Goal: Check status: Check status

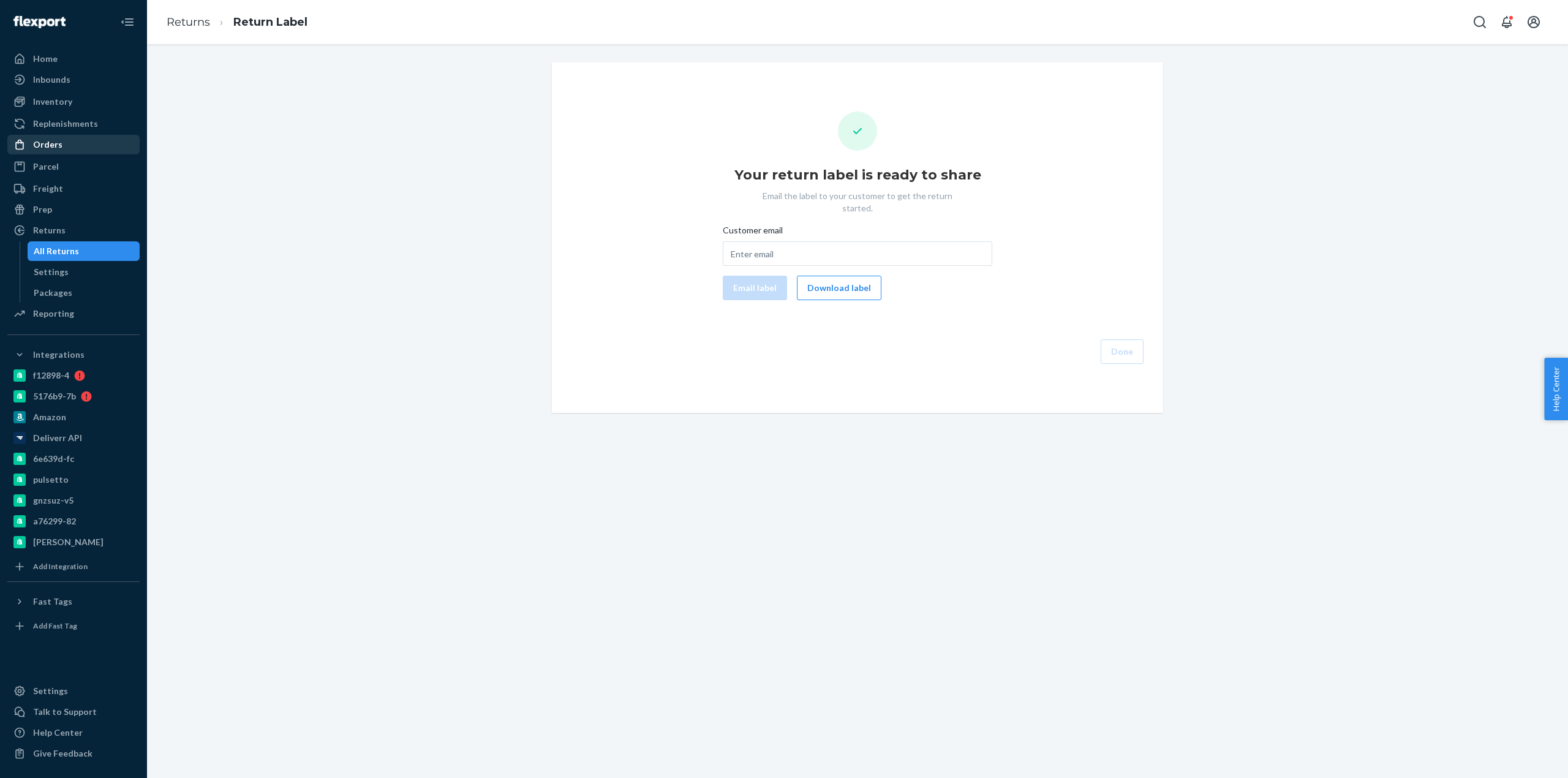
click at [85, 144] on div "Orders" at bounding box center [73, 144] width 130 height 17
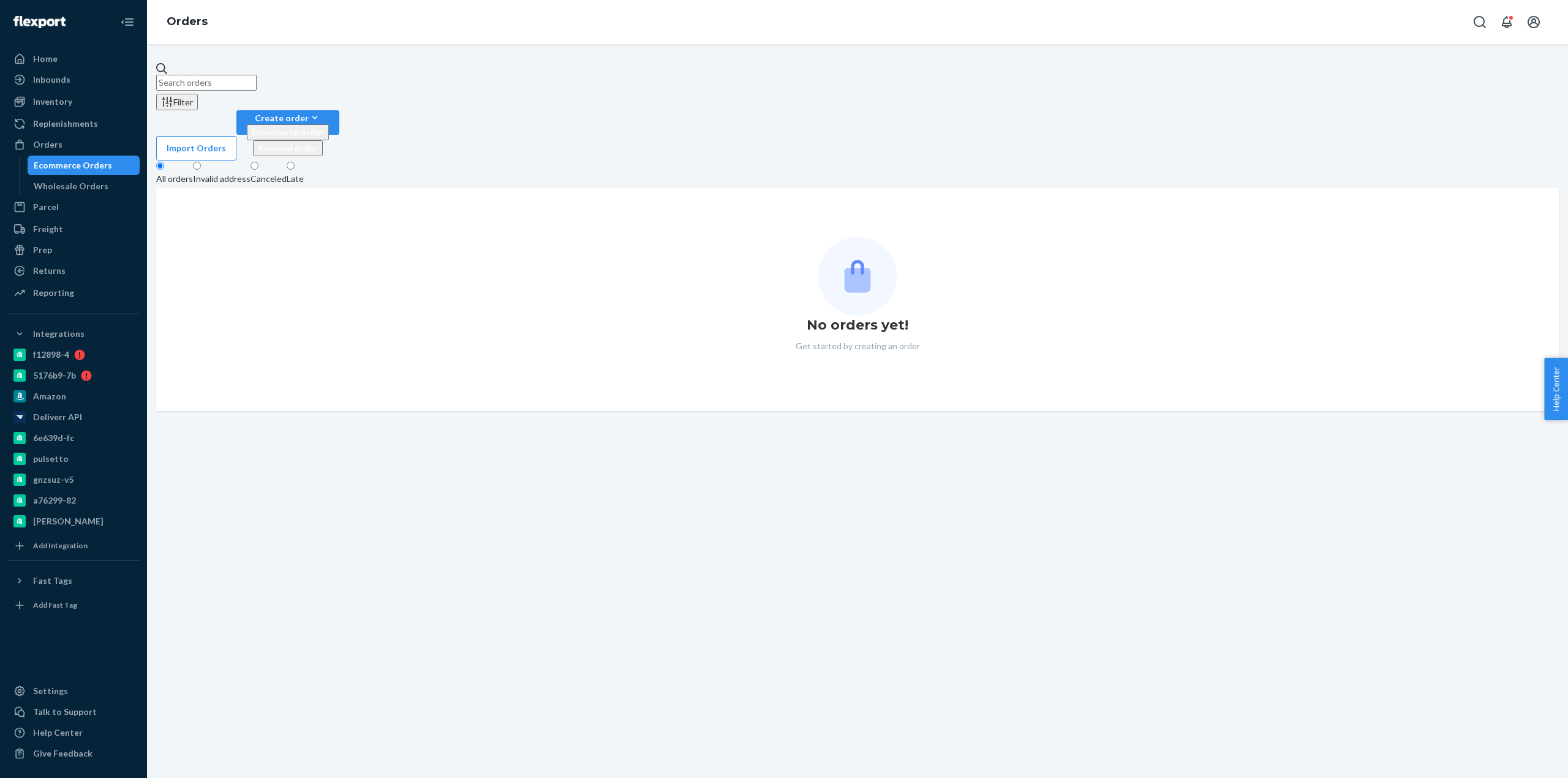
drag, startPoint x: 199, startPoint y: 64, endPoint x: 206, endPoint y: 72, distance: 10.6
click at [205, 74] on input "text" at bounding box center [206, 82] width 100 height 16
click at [206, 74] on input "text" at bounding box center [206, 82] width 100 height 16
paste input "[PERSON_NAME]"
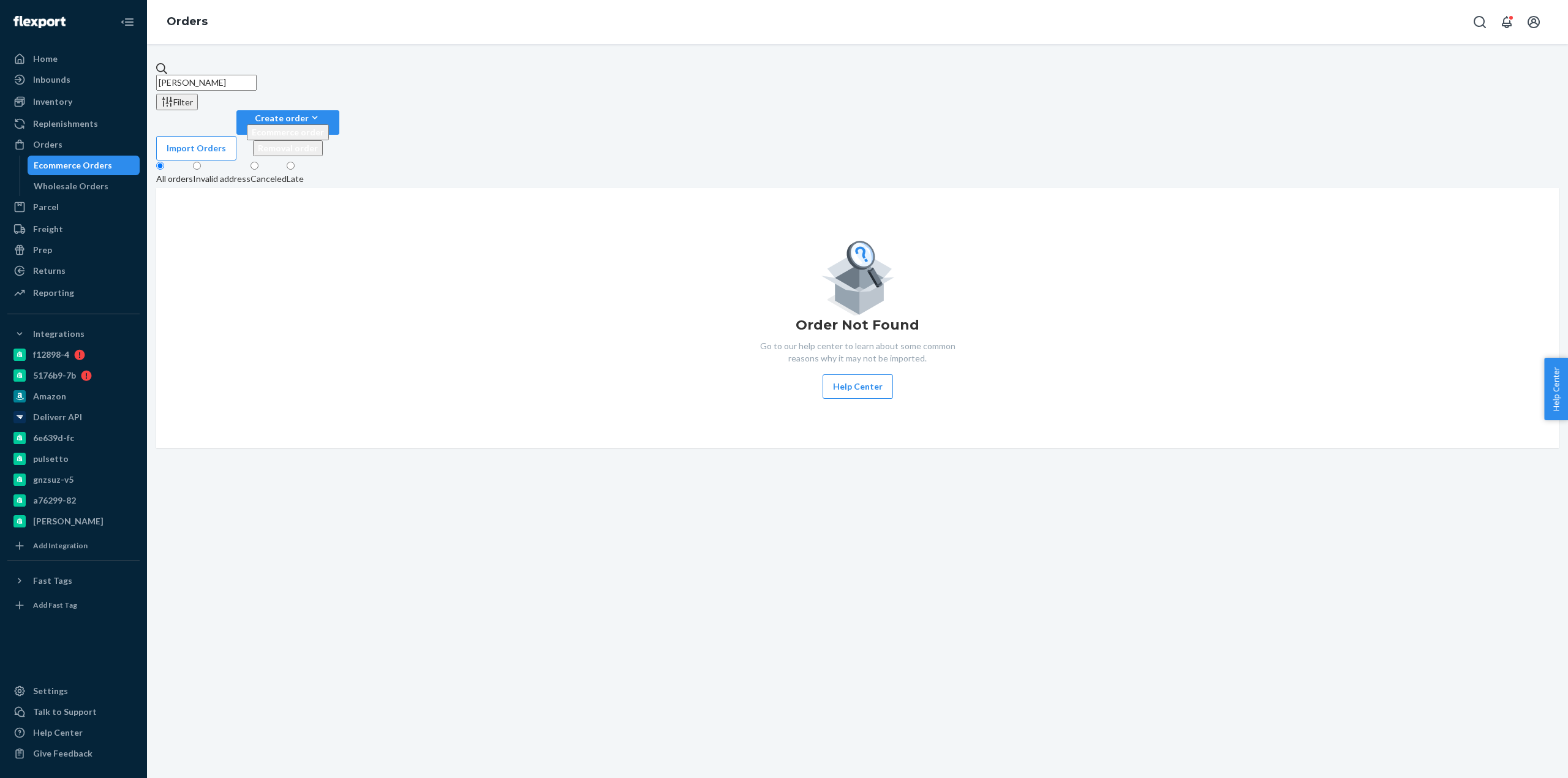
drag, startPoint x: 201, startPoint y: 74, endPoint x: 0, endPoint y: 67, distance: 201.1
click at [169, 76] on input "[PERSON_NAME]" at bounding box center [206, 82] width 100 height 16
type input "[PERSON_NAME]"
click at [86, 116] on div "Replenishments" at bounding box center [73, 124] width 130 height 17
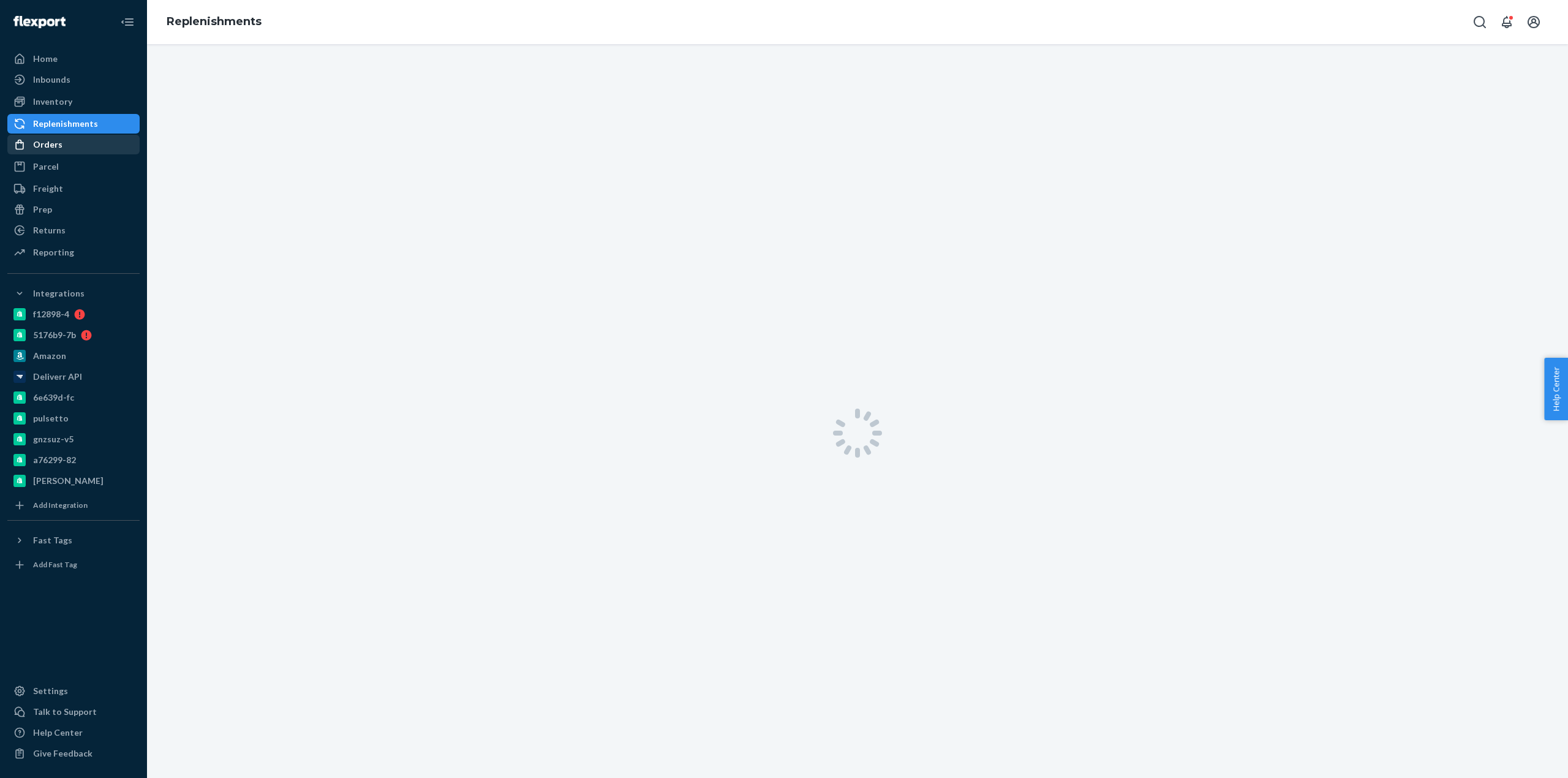
click at [64, 142] on div "Orders" at bounding box center [73, 144] width 130 height 17
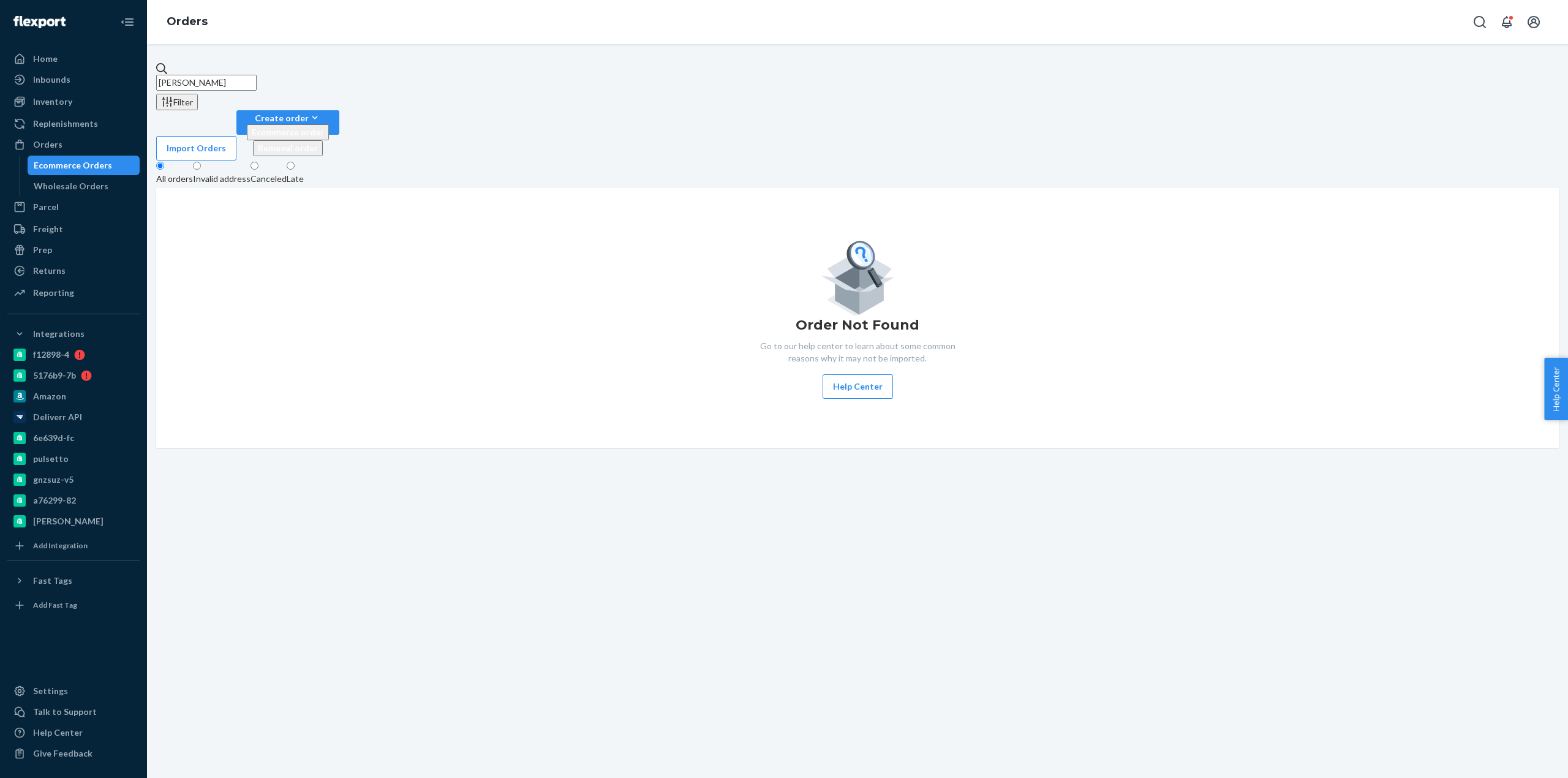
click at [256, 79] on input "[PERSON_NAME]" at bounding box center [206, 82] width 100 height 16
drag, startPoint x: 330, startPoint y: 71, endPoint x: 385, endPoint y: 10, distance: 82.1
click at [256, 74] on input "[PERSON_NAME]" at bounding box center [206, 82] width 100 height 16
drag, startPoint x: 324, startPoint y: 82, endPoint x: 43, endPoint y: 82, distance: 281.0
click at [43, 82] on div "Home Inbounds Shipping Plans Problems Inventory Products Branded Packaging Repl…" at bounding box center [784, 389] width 1568 height 778
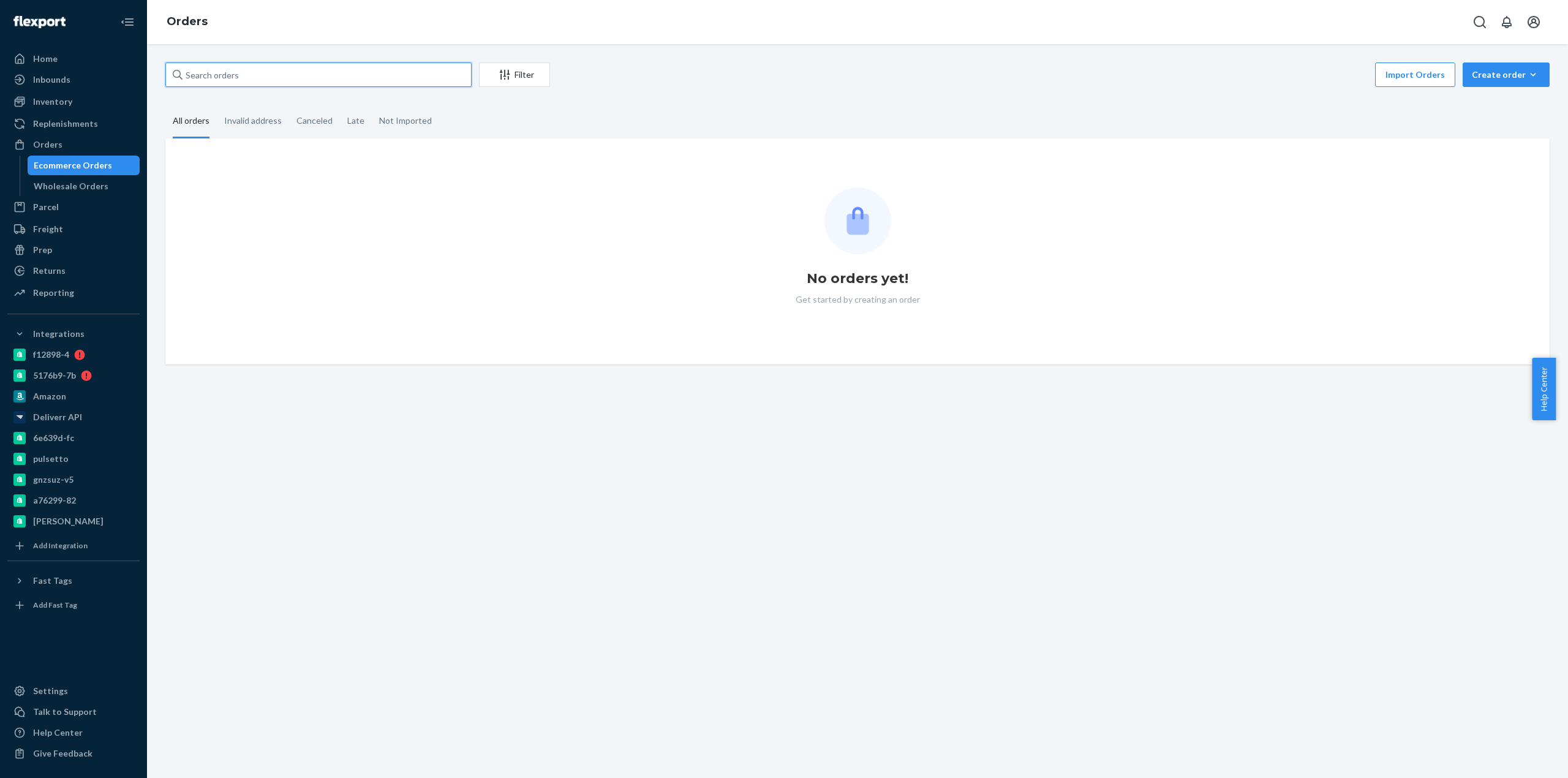
click at [316, 72] on input "text" at bounding box center [318, 75] width 306 height 25
paste input "[PERSON_NAME]"
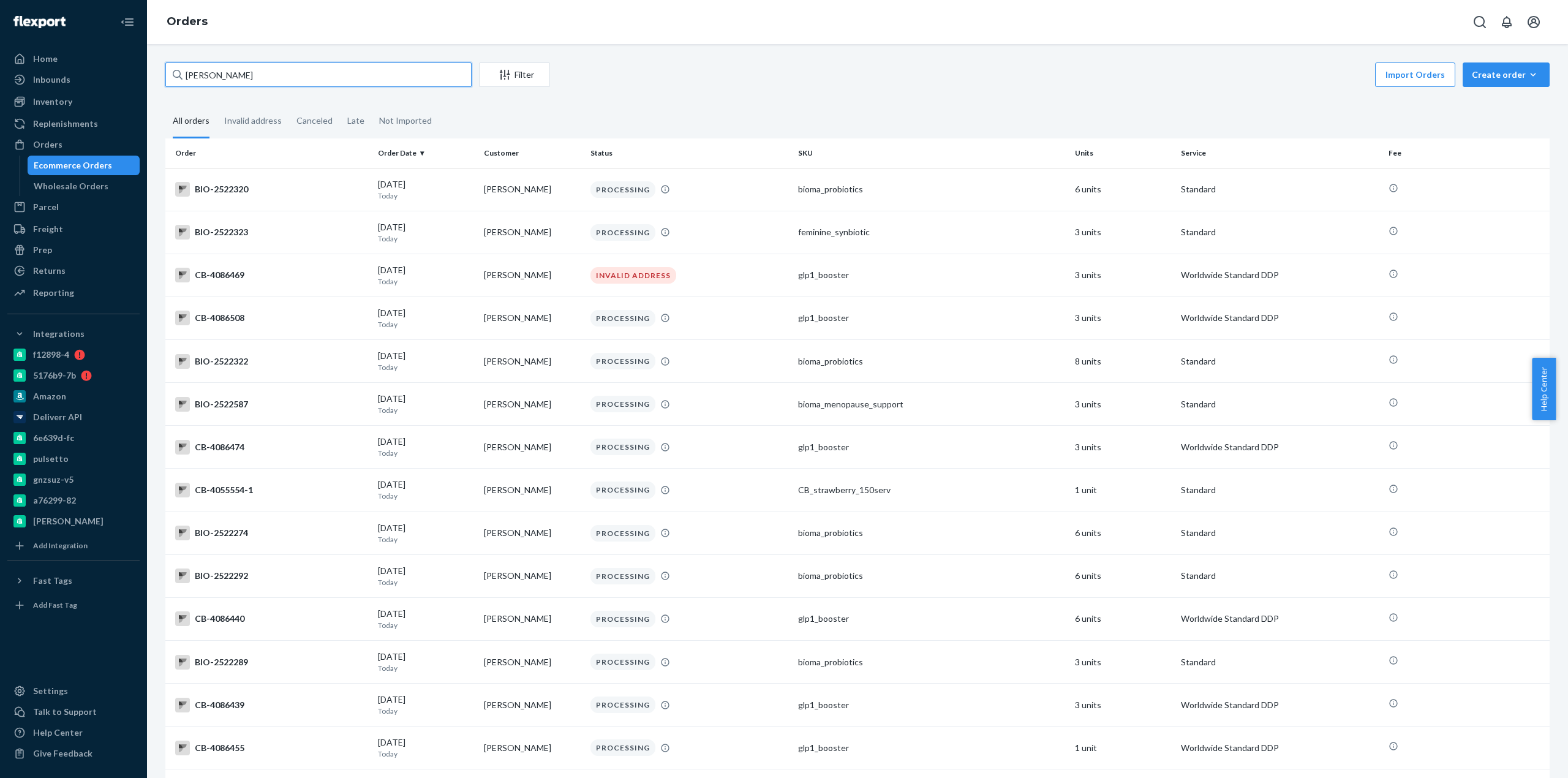
type input "[PERSON_NAME]"
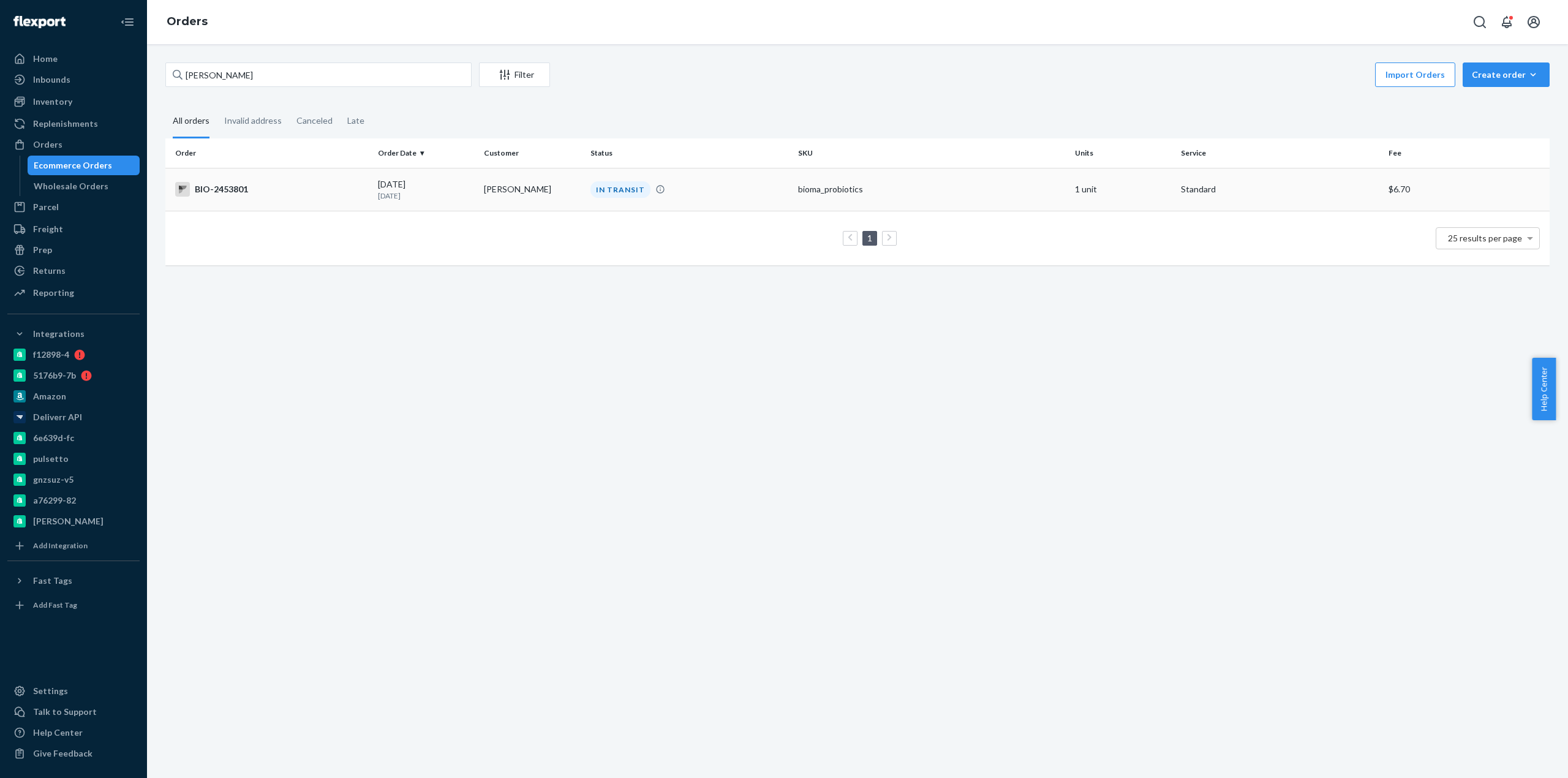
click at [249, 186] on div "BIO-2453801" at bounding box center [272, 189] width 193 height 15
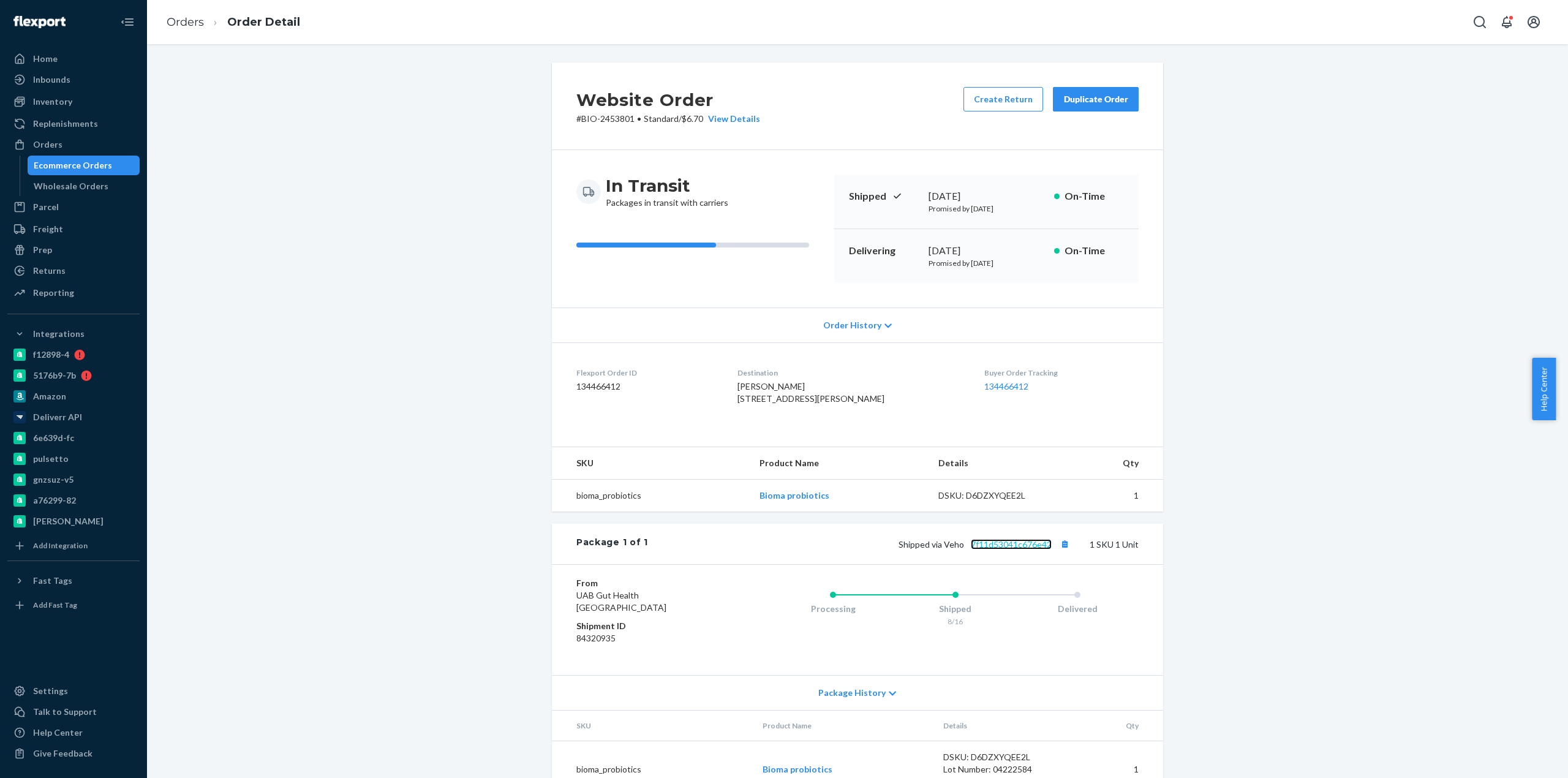
click at [1005, 550] on link "7f11d53041c676e42" at bounding box center [1011, 544] width 81 height 10
click at [54, 142] on div "Orders" at bounding box center [47, 144] width 29 height 12
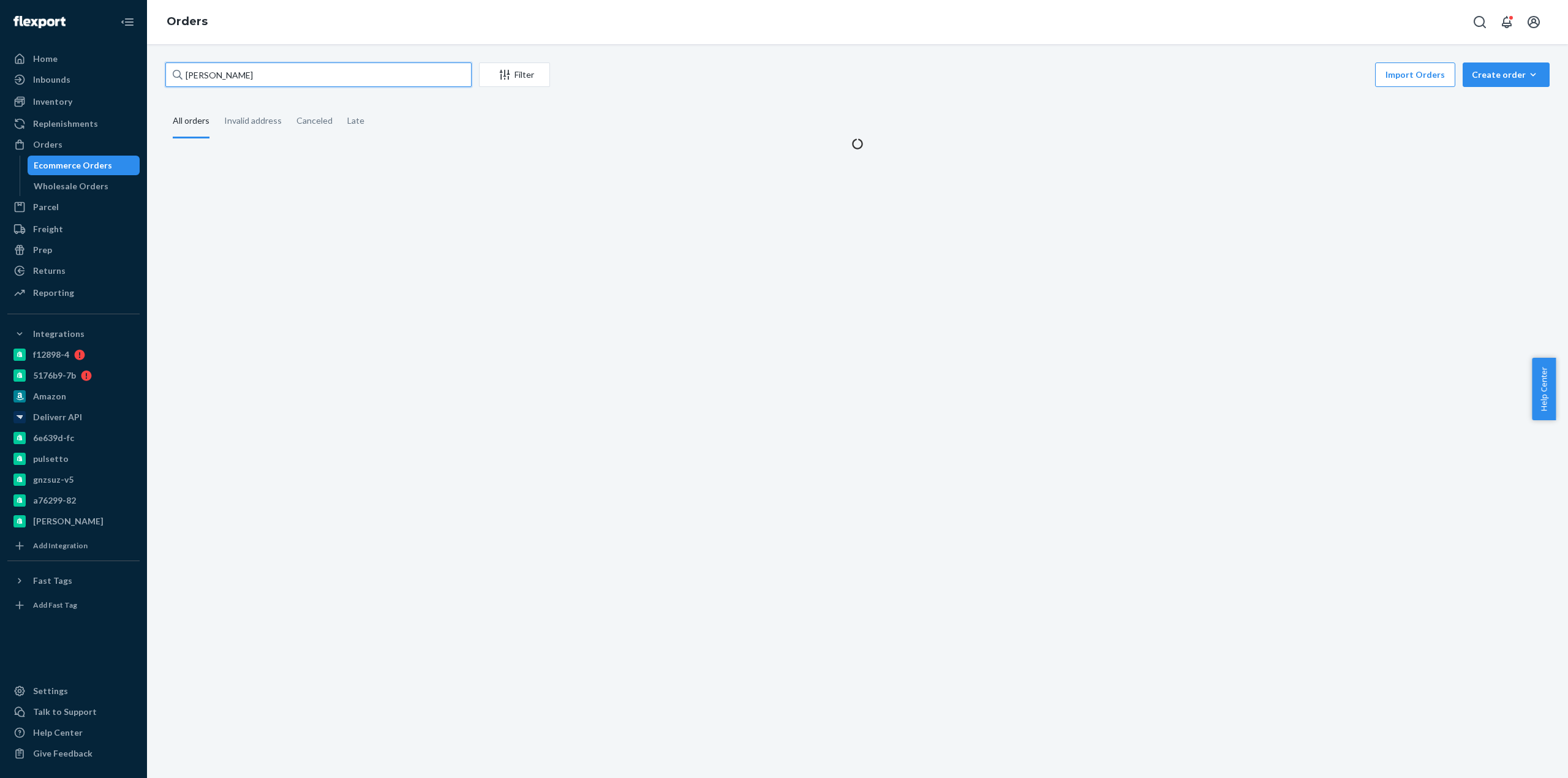
click at [249, 74] on input "[PERSON_NAME]" at bounding box center [318, 75] width 306 height 25
paste input "[PERSON_NAME]"
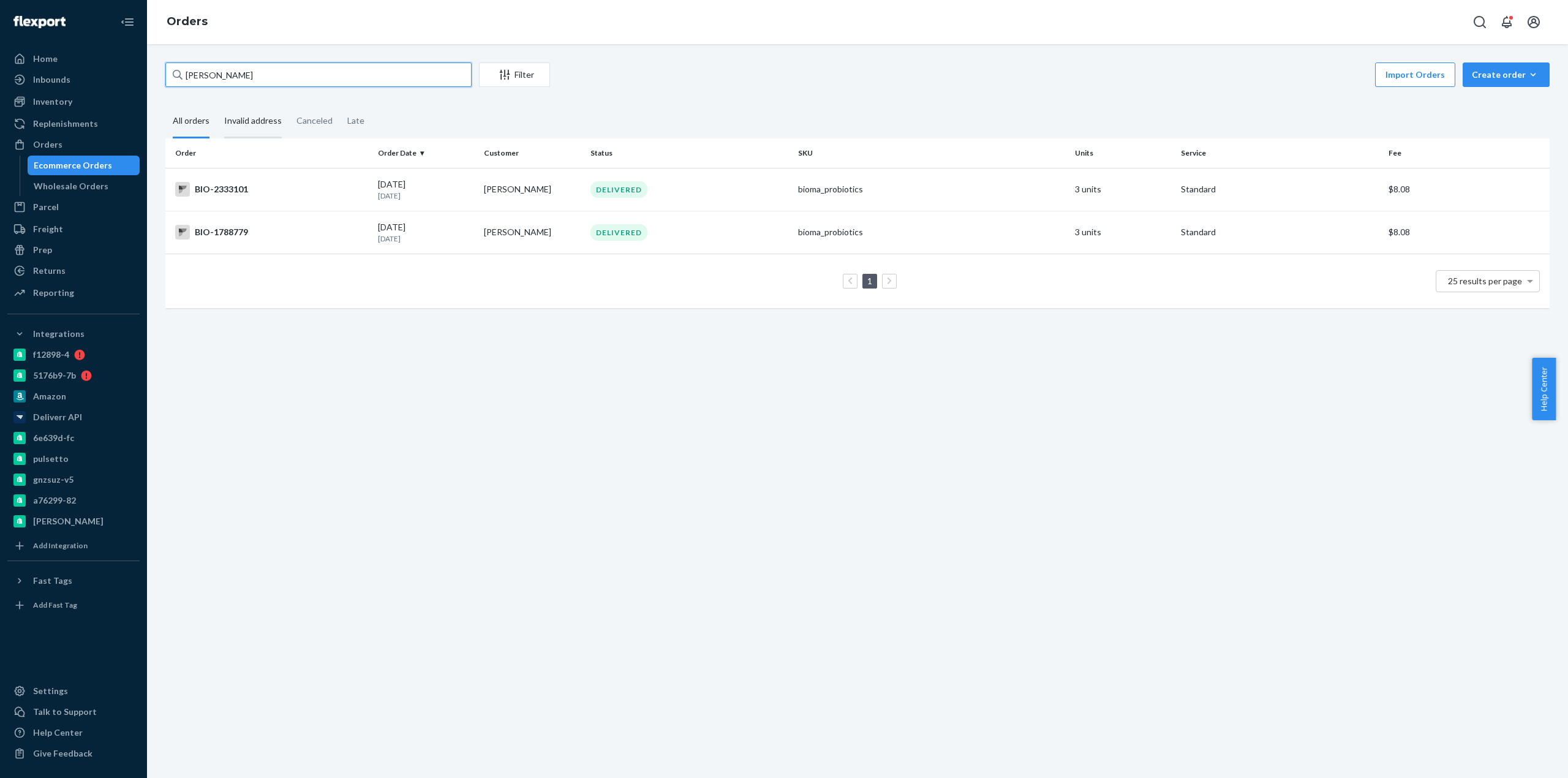
type input "[PERSON_NAME]"
click at [425, 384] on div "[PERSON_NAME] Filter Import Orders Create order Ecommerce order Removal order A…" at bounding box center [857, 410] width 1421 height 733
click at [224, 186] on div "BIO-2333101" at bounding box center [272, 189] width 193 height 15
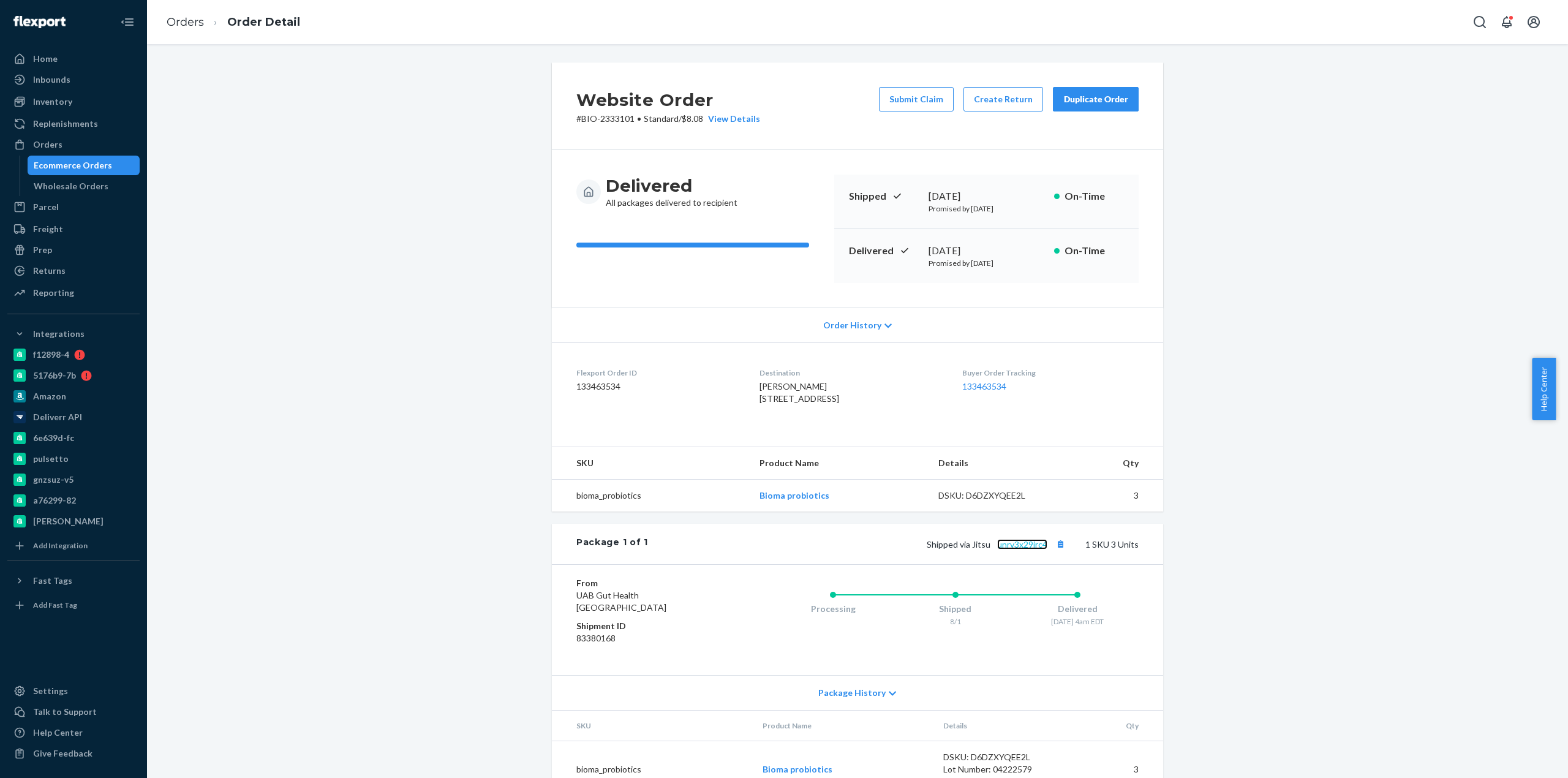
click at [1029, 550] on link "unrv3x29jrc4" at bounding box center [1022, 544] width 50 height 10
click at [754, 61] on div "Website Order # BIO-2333101 • Standard / $8.08 View Details Submit Claim Create…" at bounding box center [857, 410] width 1421 height 733
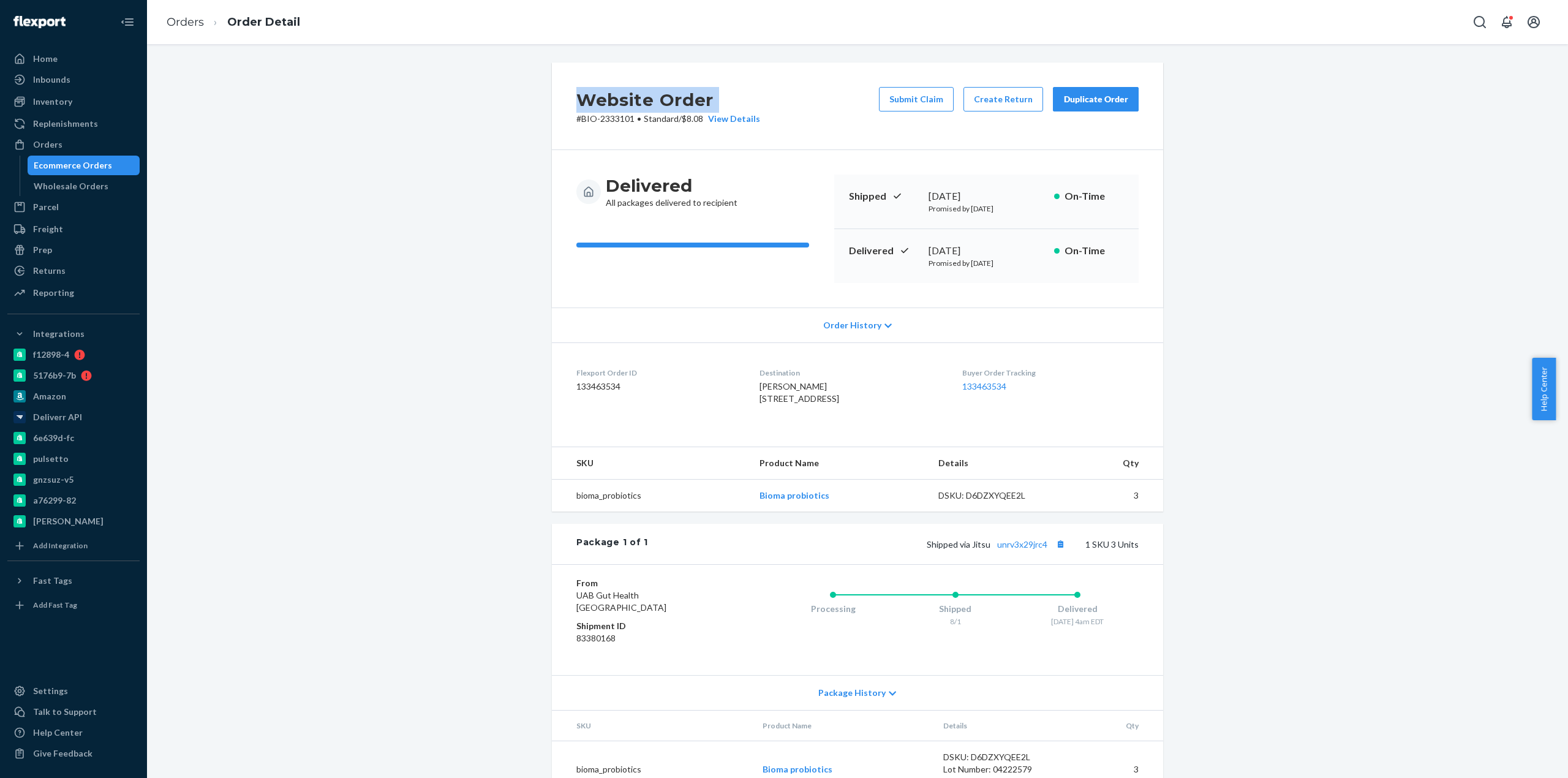
click at [754, 61] on div "Website Order # BIO-2333101 • Standard / $8.08 View Details Submit Claim Create…" at bounding box center [857, 410] width 1421 height 733
click at [280, 81] on div "Website Order # BIO-2333101 • Standard / $8.08 View Details Submit Claim Create…" at bounding box center [857, 438] width 1403 height 750
click at [365, 172] on div "Website Order # BIO-2333101 • Standard / $8.08 View Details Submit Claim Create…" at bounding box center [857, 438] width 1403 height 750
drag, startPoint x: 360, startPoint y: 188, endPoint x: 429, endPoint y: 328, distance: 156.1
click at [350, 300] on div "Website Order # BIO-2333101 • Standard / $8.08 View Details Submit Claim Create…" at bounding box center [857, 438] width 1403 height 750
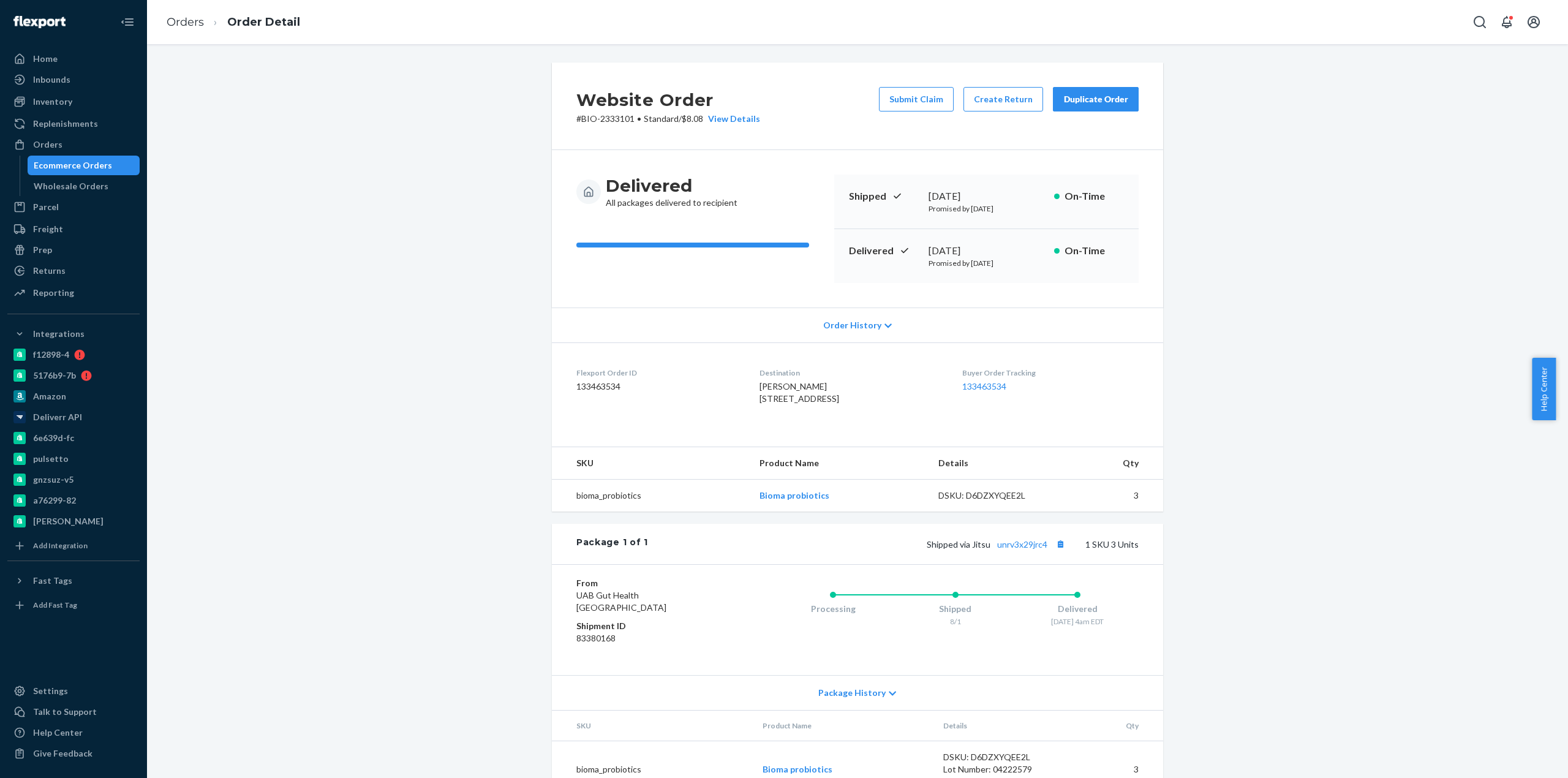
click at [431, 329] on div "Website Order # BIO-2333101 • Standard / $8.08 View Details Submit Claim Create…" at bounding box center [857, 438] width 1403 height 750
drag, startPoint x: 255, startPoint y: 291, endPoint x: 614, endPoint y: 416, distance: 380.1
click at [738, 451] on div "Website Order # BIO-2333101 • Standard / $8.08 View Details Submit Claim Create…" at bounding box center [857, 438] width 1403 height 750
click at [359, 379] on div "Website Order # BIO-2333101 • Standard / $8.08 View Details Submit Claim Create…" at bounding box center [857, 438] width 1403 height 750
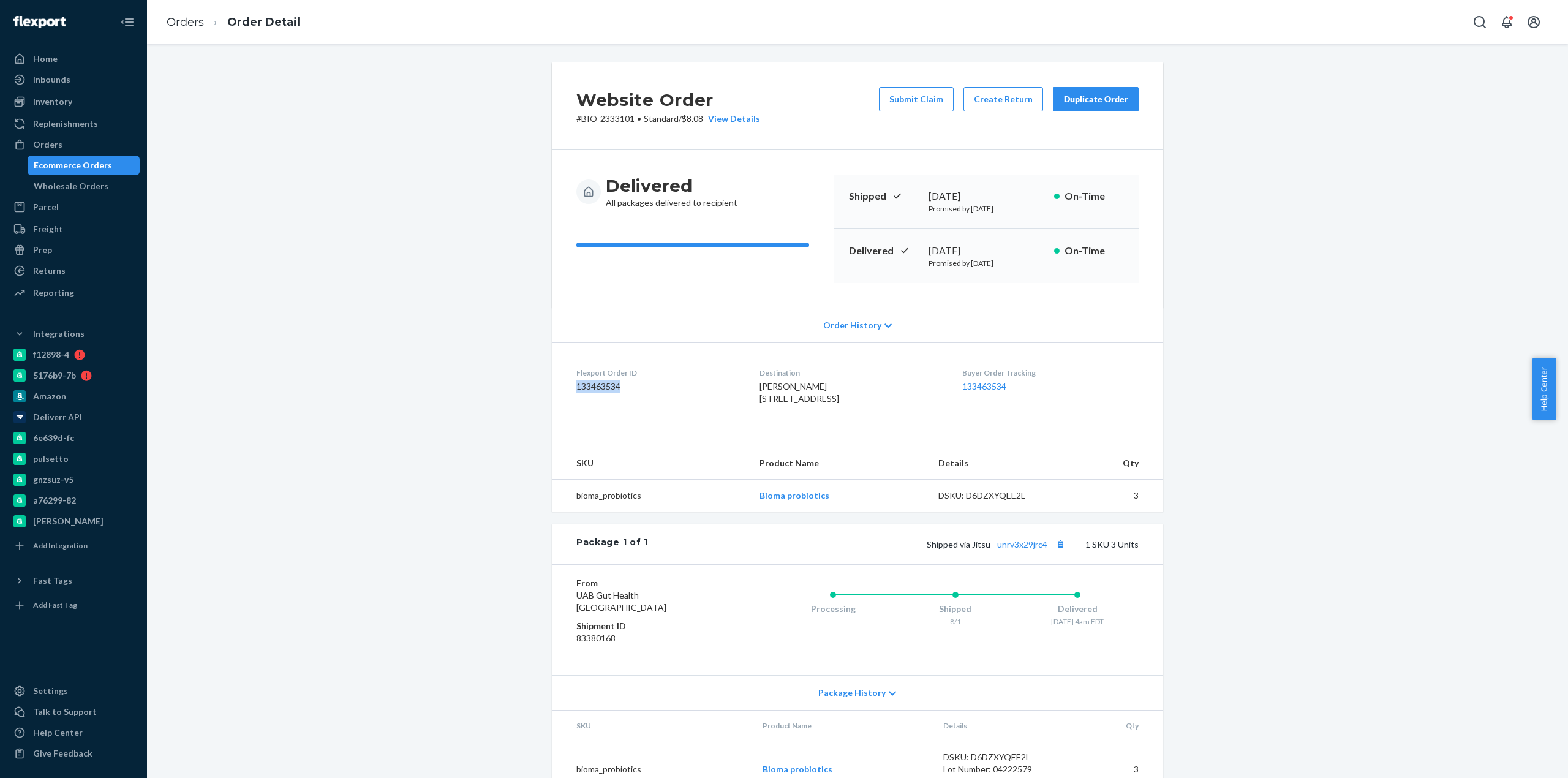
click at [358, 379] on div "Website Order # BIO-2333101 • Standard / $8.08 View Details Submit Claim Create…" at bounding box center [857, 438] width 1403 height 750
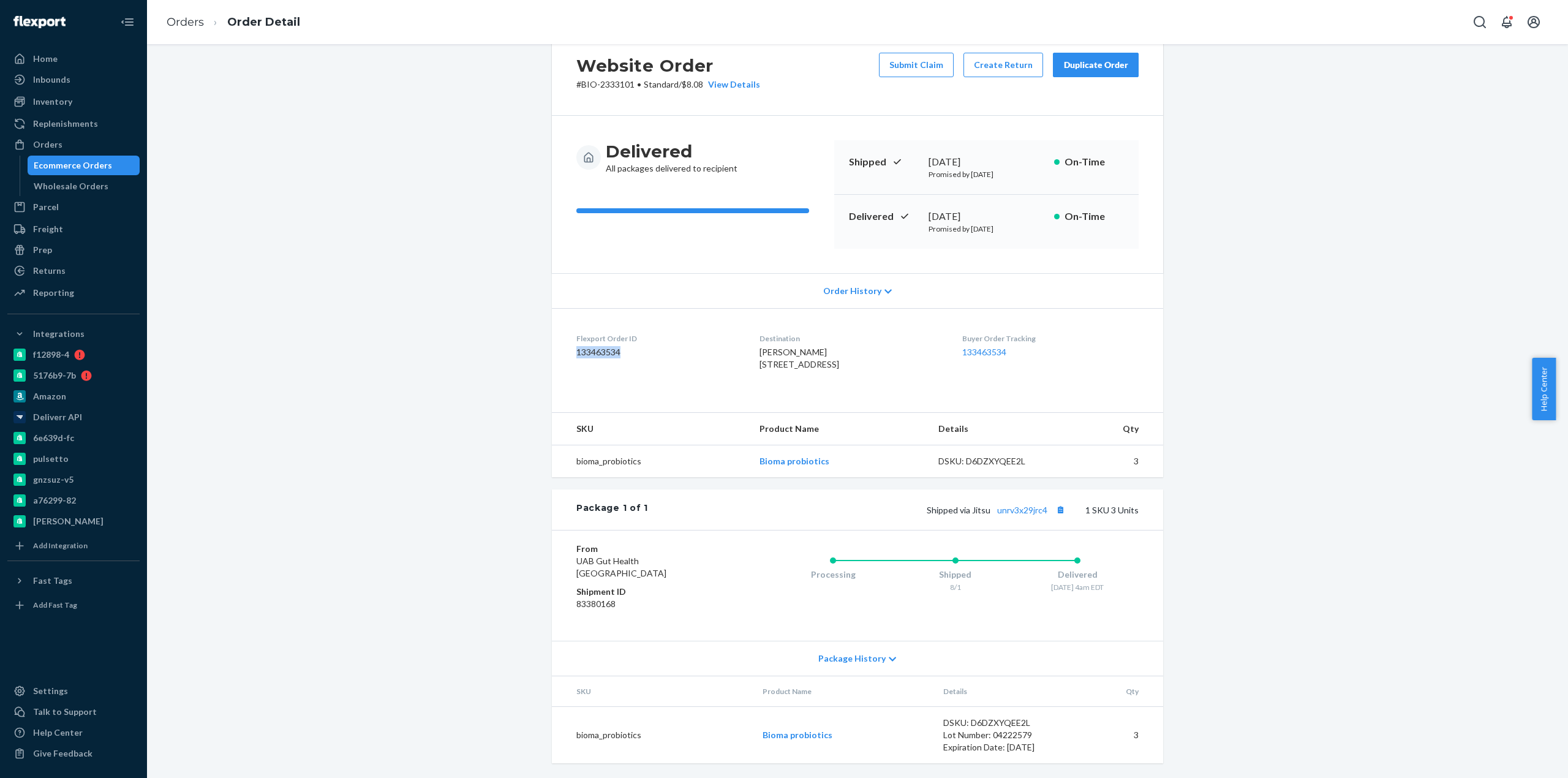
scroll to position [60, 0]
click at [449, 165] on div "Website Order # BIO-2333101 • Standard / $8.08 View Details Submit Claim Create…" at bounding box center [857, 403] width 1403 height 750
click at [449, 166] on div "Website Order # BIO-2333101 • Standard / $8.08 View Details Submit Claim Create…" at bounding box center [857, 403] width 1403 height 750
click at [653, 140] on h3 "Delivered" at bounding box center [671, 151] width 131 height 22
click at [773, 116] on div "Delivered All packages delivered to recipient Shipped [DATE] Promised by [DATE]…" at bounding box center [857, 194] width 611 height 157
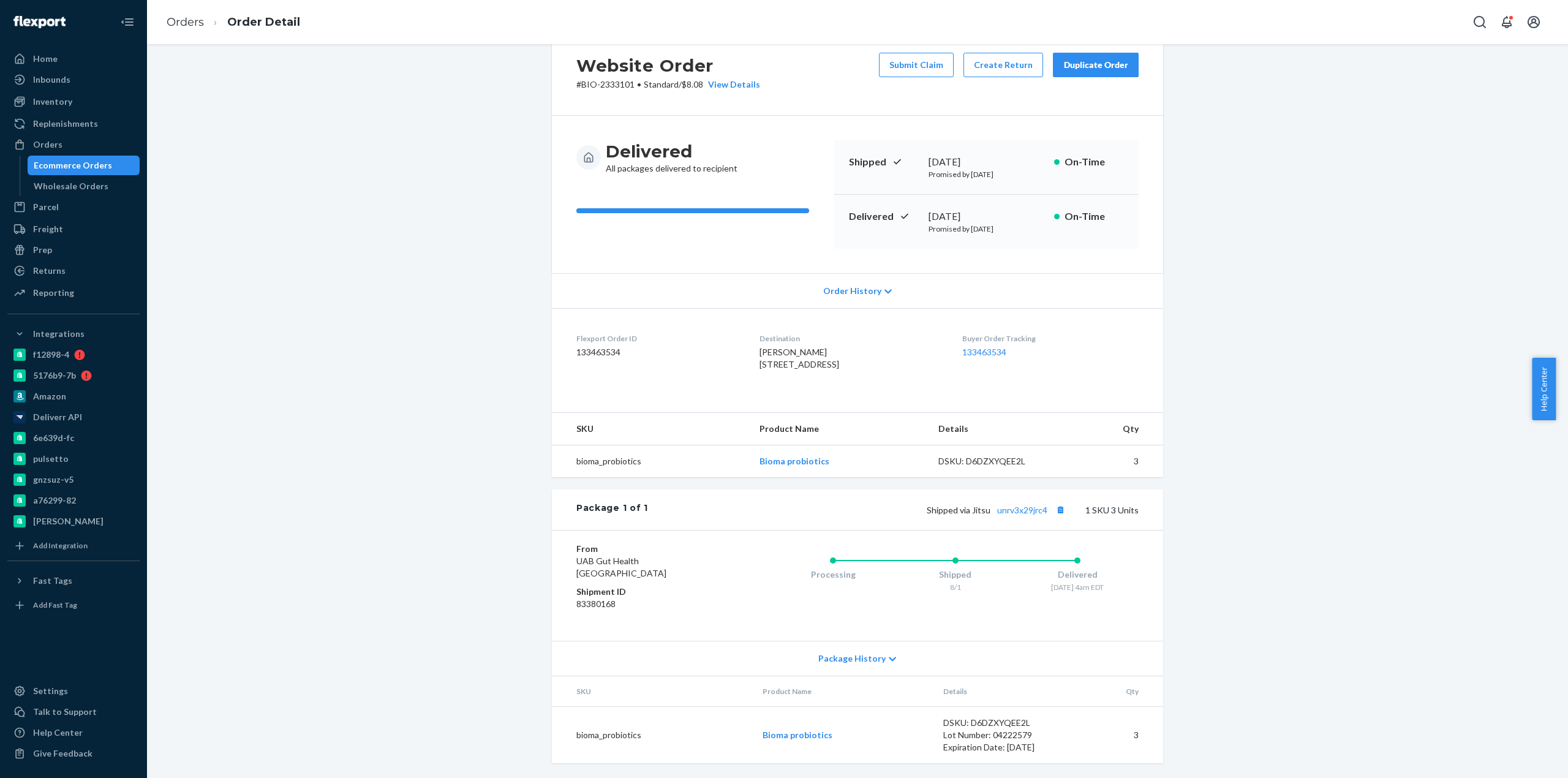
click at [773, 116] on div "Delivered All packages delivered to recipient Shipped [DATE] Promised by [DATE]…" at bounding box center [857, 194] width 611 height 157
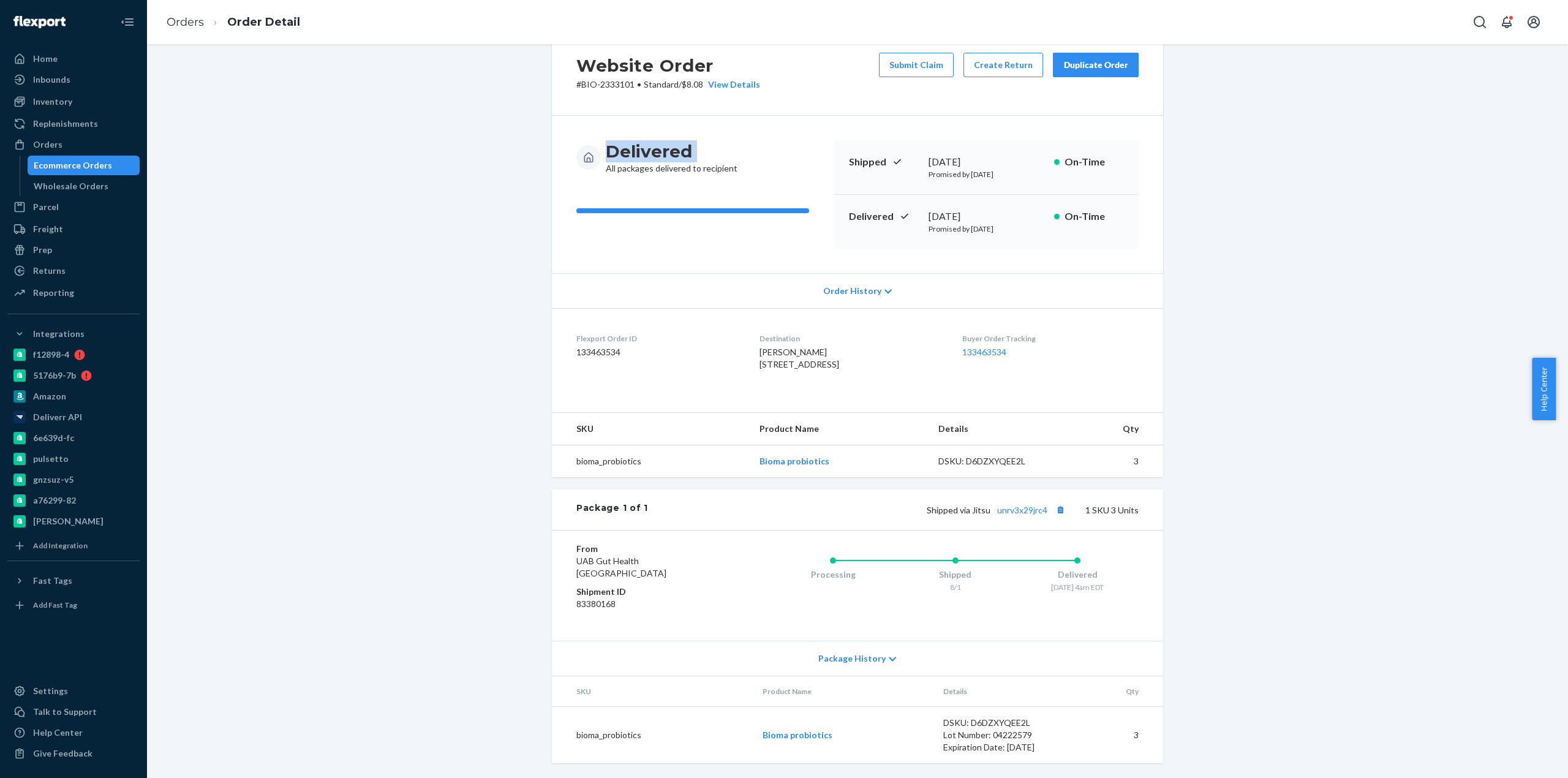
click at [775, 116] on div "Delivered All packages delivered to recipient Shipped [DATE] Promised by [DATE]…" at bounding box center [857, 194] width 611 height 157
click at [791, 116] on div "Delivered All packages delivered to recipient Shipped [DATE] Promised by [DATE]…" at bounding box center [857, 194] width 611 height 157
drag, startPoint x: 791, startPoint y: 96, endPoint x: 834, endPoint y: 72, distance: 49.2
click at [794, 116] on div "Delivered All packages delivered to recipient Shipped [DATE] Promised by [DATE]…" at bounding box center [857, 194] width 611 height 157
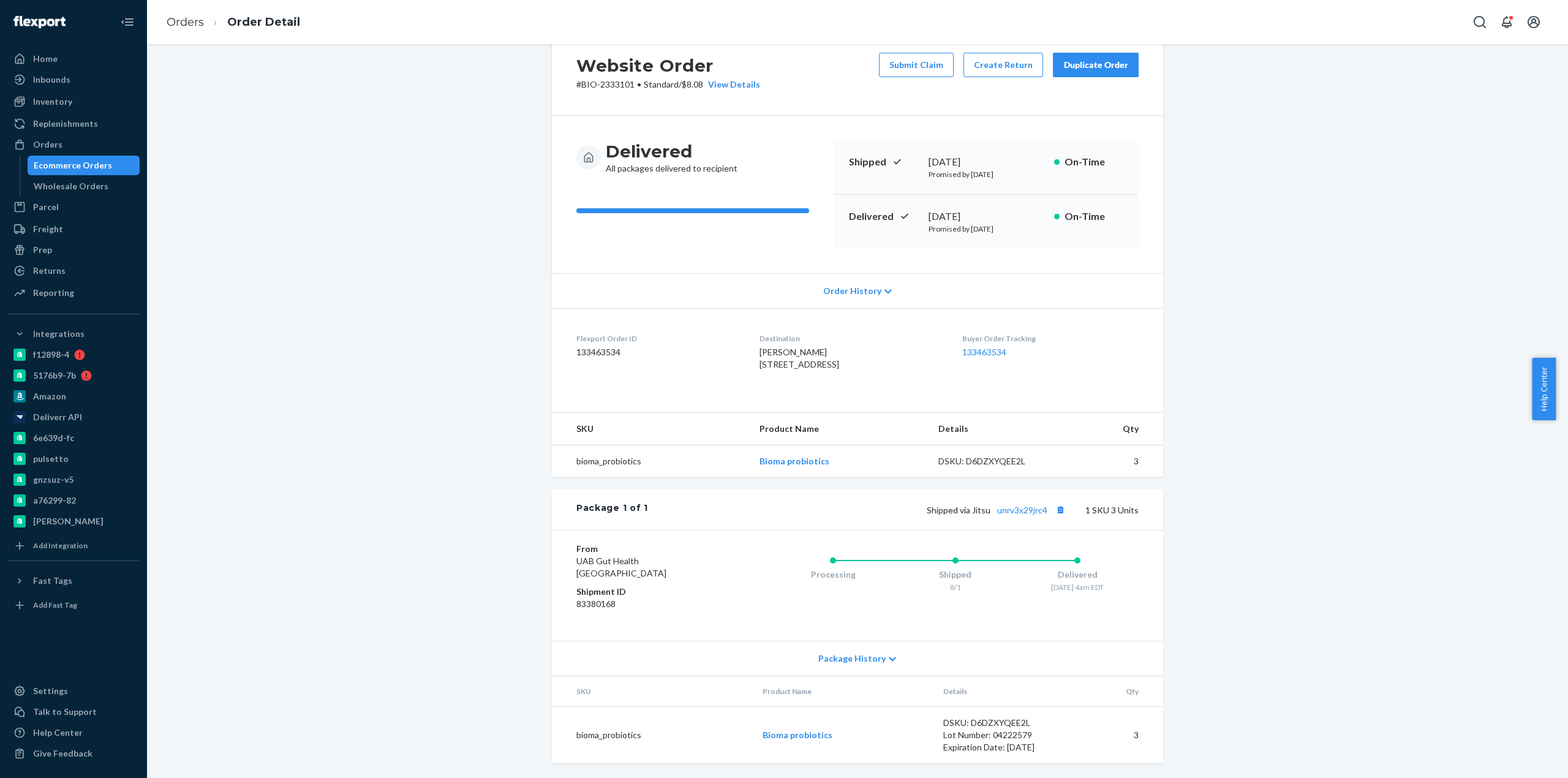
click at [446, 476] on div "Website Order # BIO-2333101 • Standard / $8.08 View Details Submit Claim Create…" at bounding box center [857, 403] width 1403 height 750
click at [612, 236] on div "Delivered All packages delivered to recipient Shipped [DATE] Promised by [DATE]…" at bounding box center [857, 194] width 611 height 157
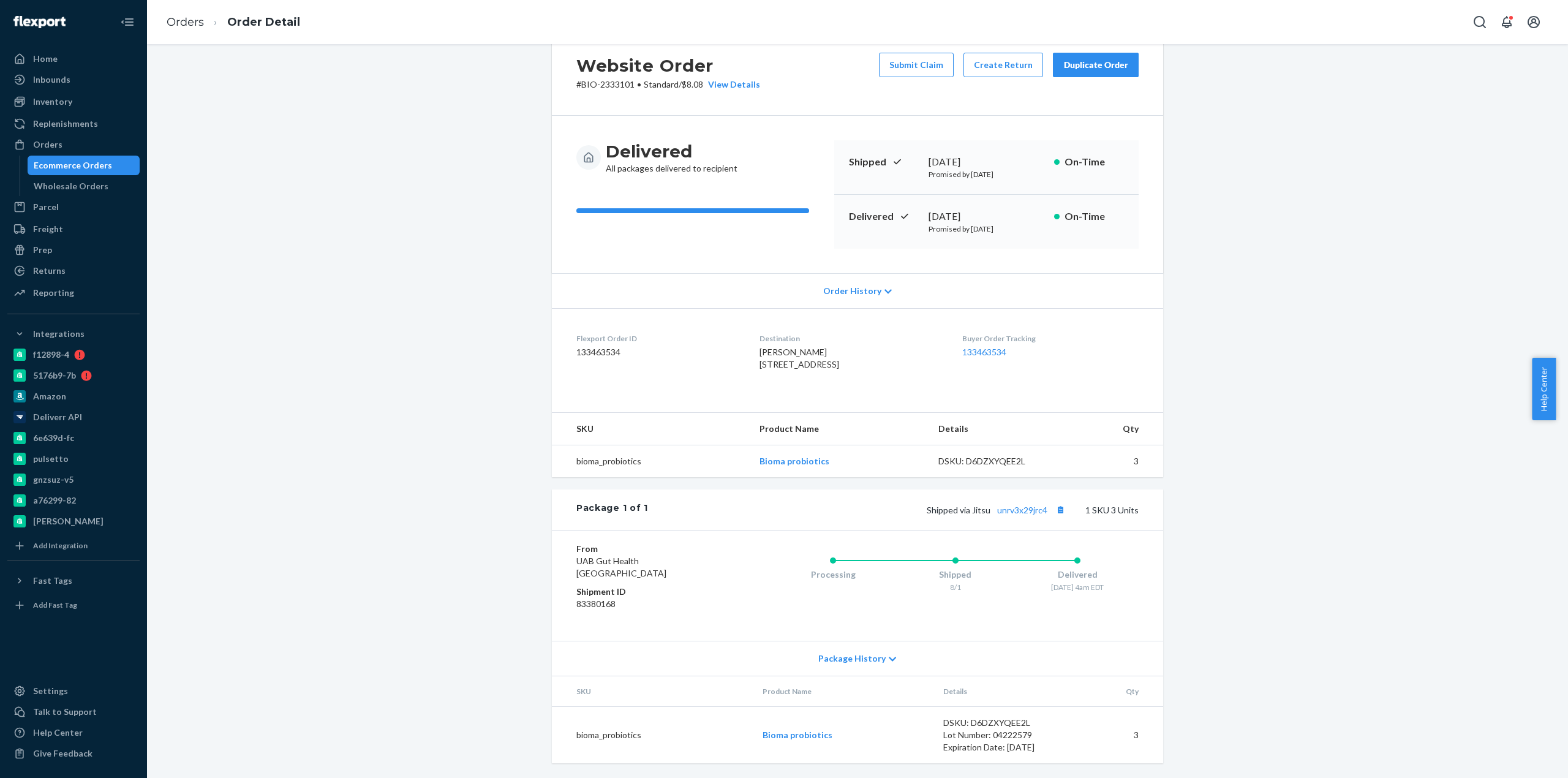
click at [1549, 254] on div "Website Order # BIO-2333101 • Standard / $8.08 View Details Submit Claim Create…" at bounding box center [857, 410] width 1421 height 733
click at [1268, 537] on div "Website Order # BIO-2333101 • Standard / $8.08 View Details Submit Claim Create…" at bounding box center [857, 403] width 1403 height 750
click at [1268, 535] on div "Website Order # BIO-2333101 • Standard / $8.08 View Details Submit Claim Create…" at bounding box center [857, 403] width 1403 height 750
click at [1233, 546] on div "Website Order # BIO-2333101 • Standard / $8.08 View Details Submit Claim Create…" at bounding box center [857, 403] width 1403 height 750
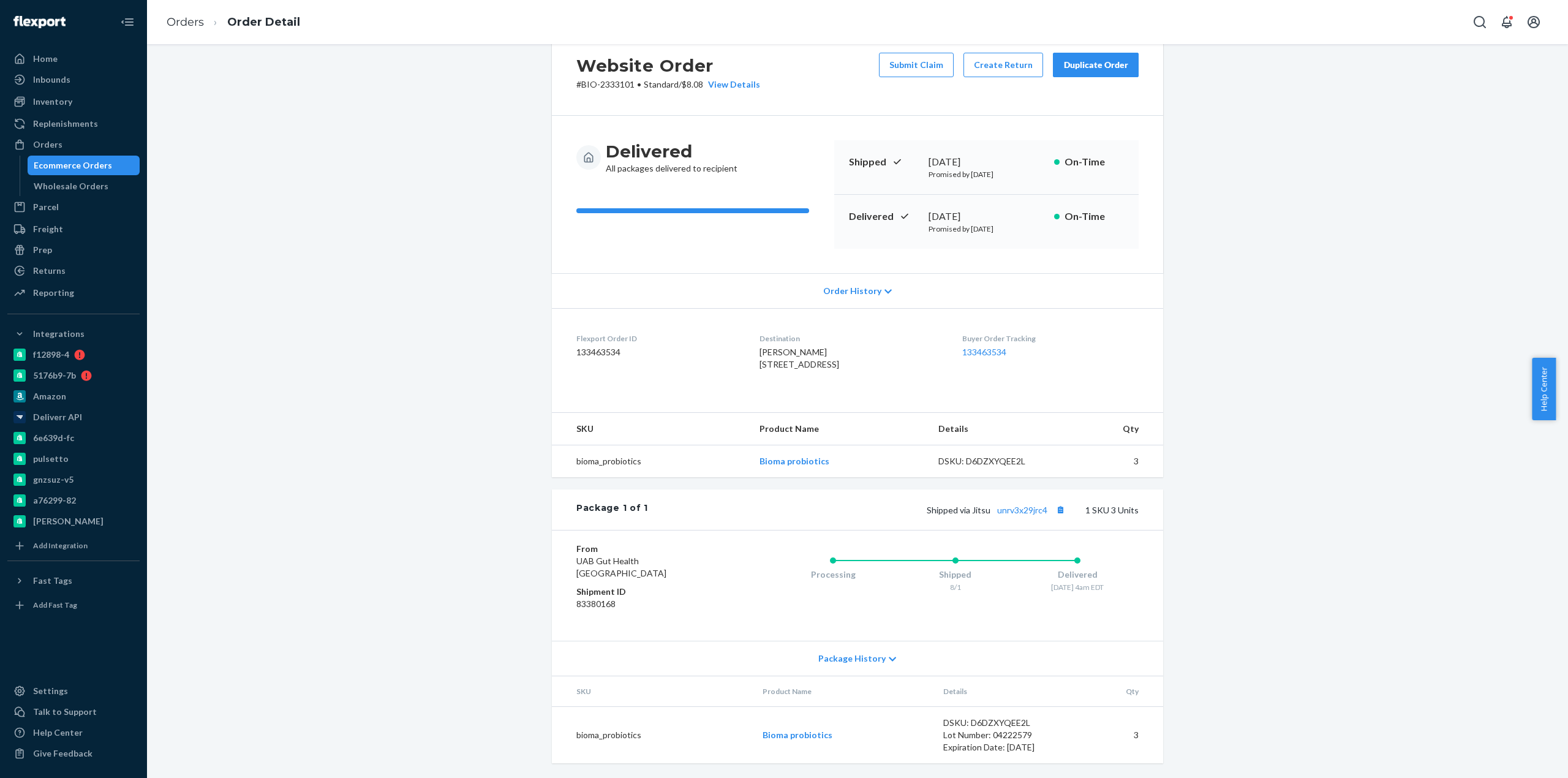
click at [1233, 546] on div "Website Order # BIO-2333101 • Standard / $8.08 View Details Submit Claim Create…" at bounding box center [857, 403] width 1403 height 750
click at [1233, 546] on div "Website Order # BIO-2333101 • Standard / $8.08 View Details Submit Claim Create…" at bounding box center [857, 403] width 1403 height 750
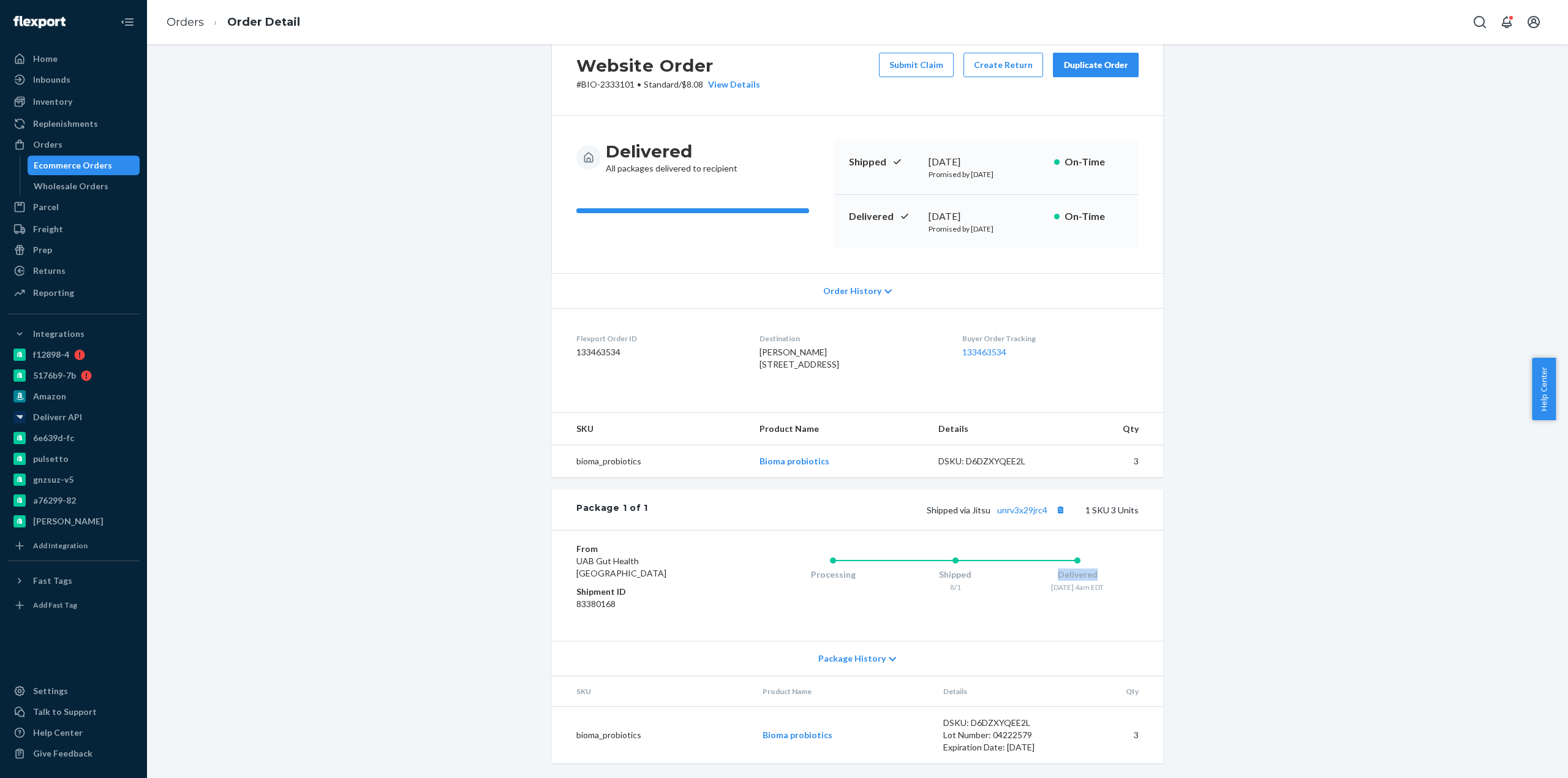
click at [1233, 546] on div "Website Order # BIO-2333101 • Standard / $8.08 View Details Submit Claim Create…" at bounding box center [857, 403] width 1403 height 750
drag, startPoint x: 1233, startPoint y: 546, endPoint x: 974, endPoint y: 689, distance: 295.9
click at [1218, 546] on div "Website Order # BIO-2333101 • Standard / $8.08 View Details Submit Claim Create…" at bounding box center [857, 403] width 1403 height 750
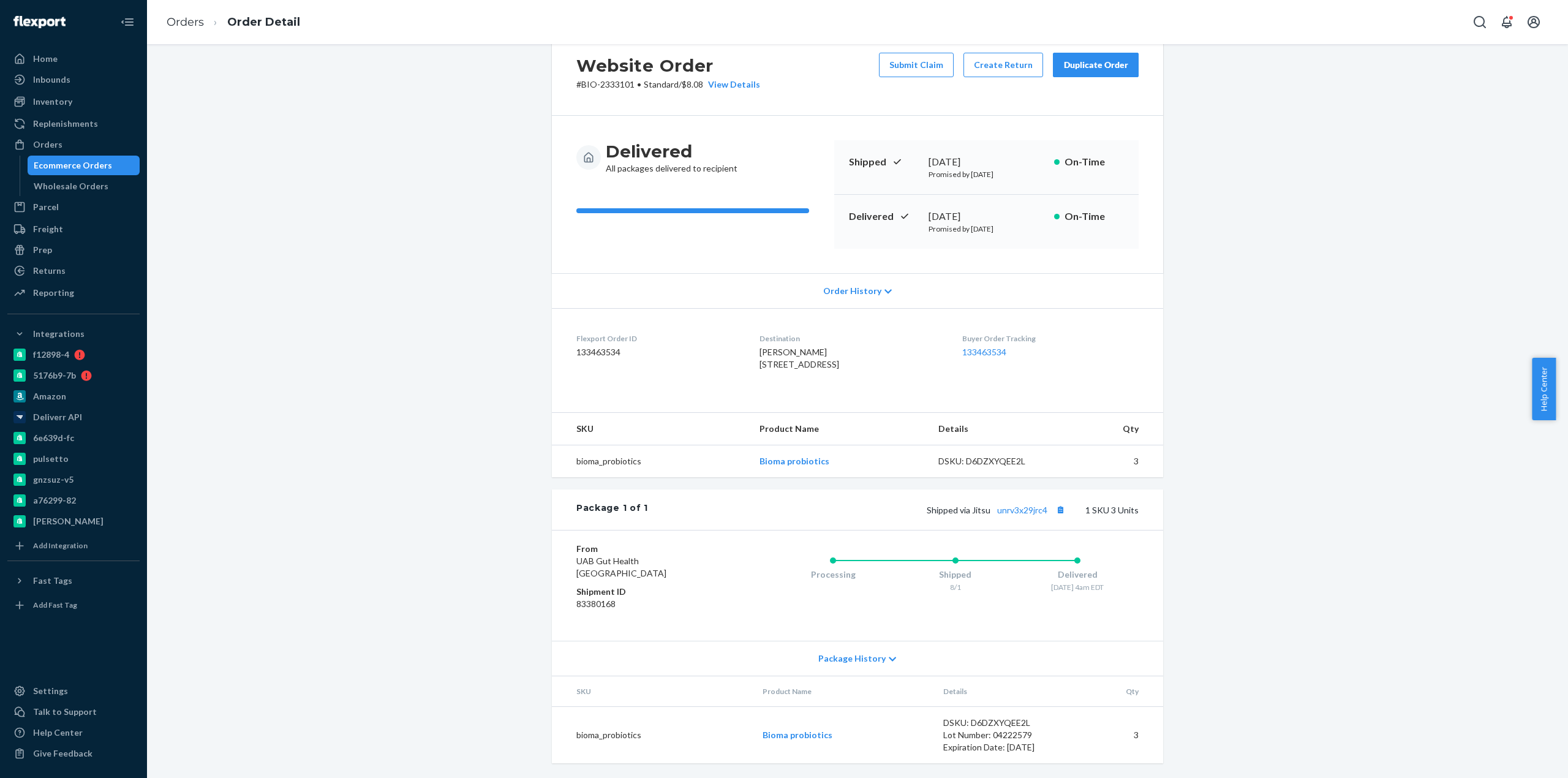
click at [1312, 520] on div "Website Order # BIO-2333101 • Standard / $8.08 View Details Submit Claim Create…" at bounding box center [857, 403] width 1403 height 750
click at [1347, 395] on div "Website Order # BIO-2333101 • Standard / $8.08 View Details Submit Claim Create…" at bounding box center [857, 403] width 1403 height 750
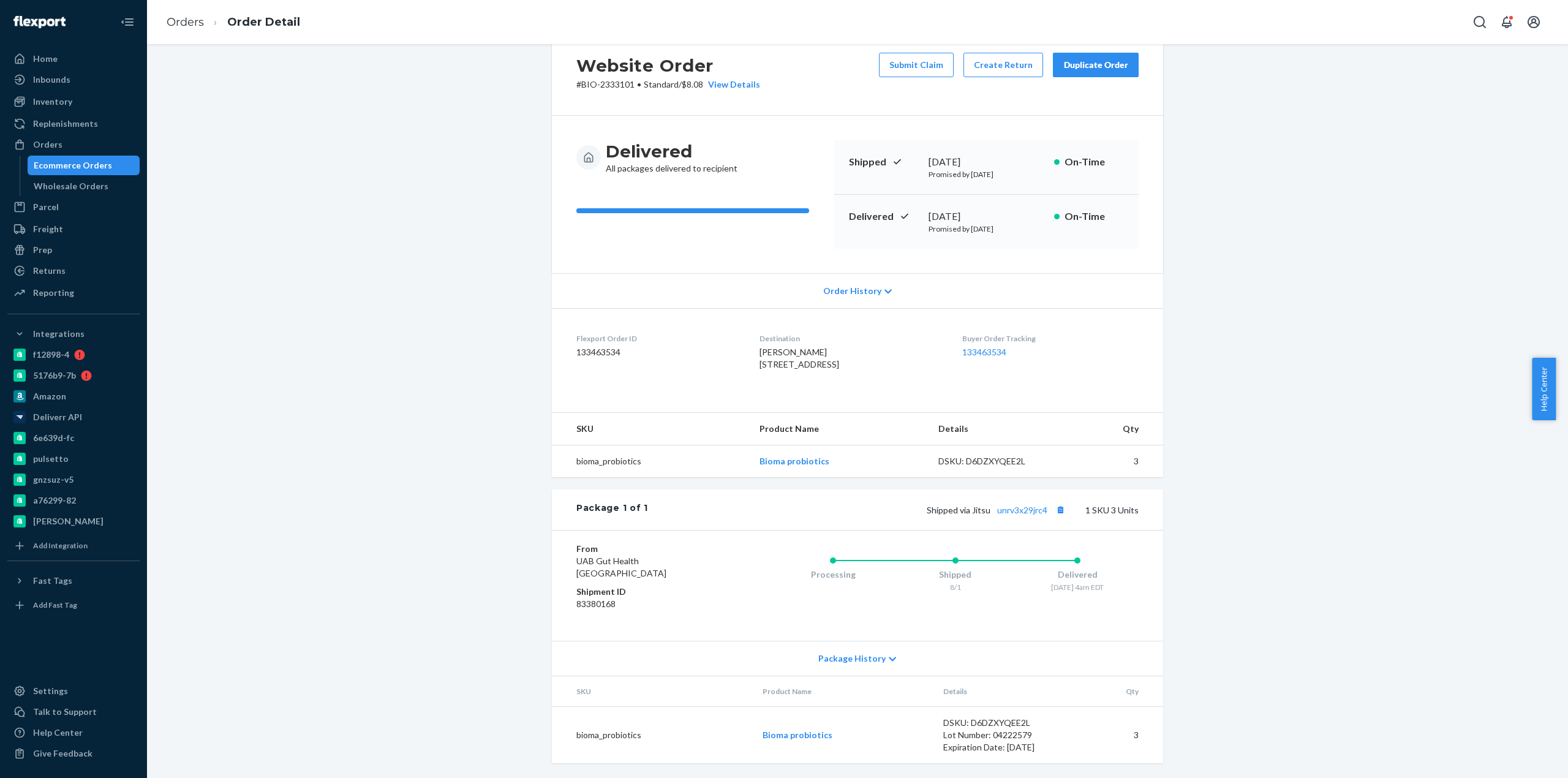
click at [1343, 387] on div "Website Order # BIO-2333101 • Standard / $8.08 View Details Submit Claim Create…" at bounding box center [857, 403] width 1403 height 750
click at [1340, 378] on div "Website Order # BIO-2333101 • Standard / $8.08 View Details Submit Claim Create…" at bounding box center [857, 403] width 1403 height 750
click at [1338, 373] on div "Website Order # BIO-2333101 • Standard / $8.08 View Details Submit Claim Create…" at bounding box center [857, 403] width 1403 height 750
drag, startPoint x: 1334, startPoint y: 364, endPoint x: 1260, endPoint y: 366, distance: 74.0
click at [1279, 360] on div "Website Order # BIO-2333101 • Standard / $8.08 View Details Submit Claim Create…" at bounding box center [857, 403] width 1403 height 750
